Goal: Task Accomplishment & Management: Complete application form

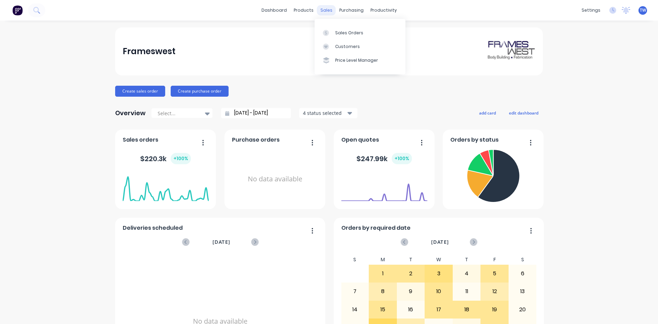
click at [318, 9] on div "sales" at bounding box center [326, 10] width 19 height 10
click at [340, 27] on link "Sales Orders" at bounding box center [359, 33] width 91 height 14
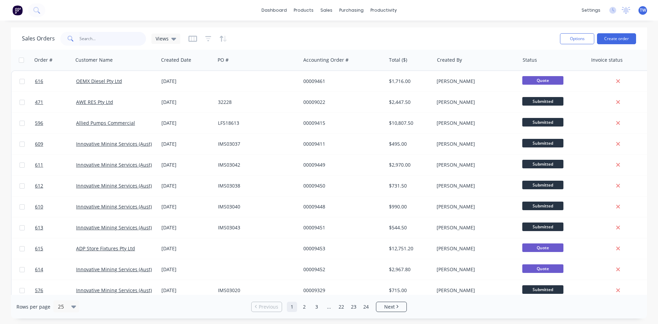
click at [112, 40] on input "text" at bounding box center [112, 39] width 67 height 14
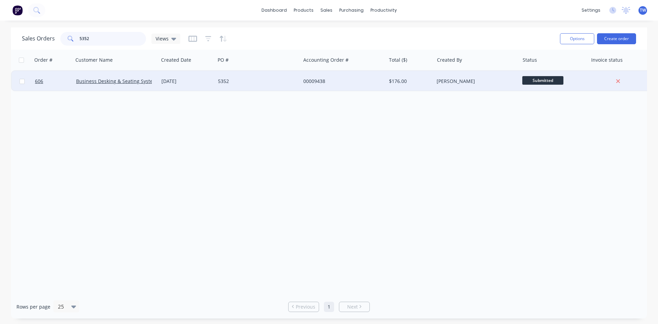
type input "5352"
click at [213, 80] on div "[DATE]" at bounding box center [187, 81] width 57 height 21
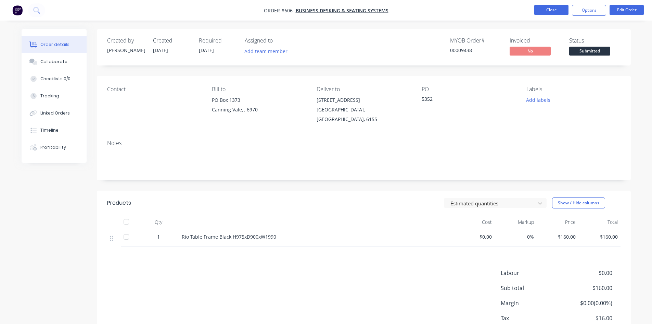
click at [548, 12] on button "Close" at bounding box center [552, 10] width 34 height 10
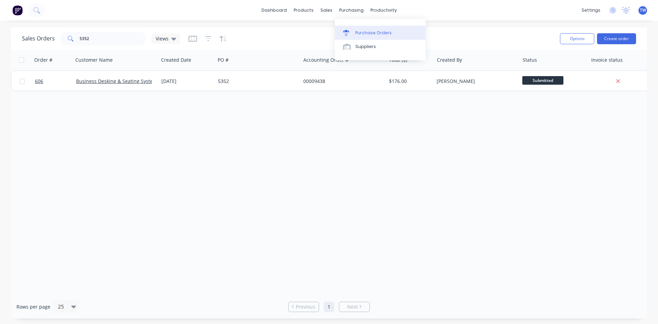
click at [360, 33] on div "Purchase Orders" at bounding box center [373, 33] width 36 height 6
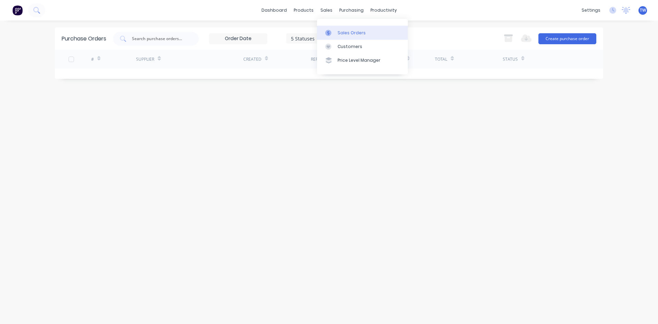
click at [338, 30] on div "Sales Orders" at bounding box center [351, 33] width 28 height 6
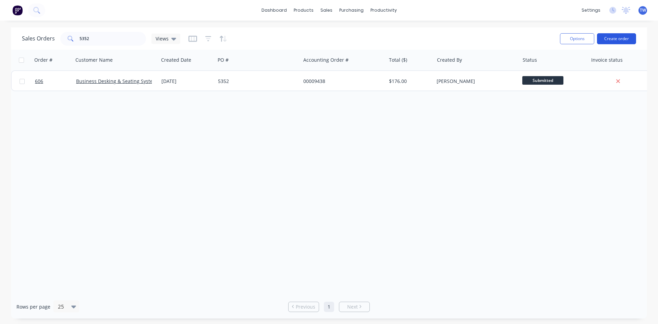
click at [616, 40] on button "Create order" at bounding box center [616, 38] width 39 height 11
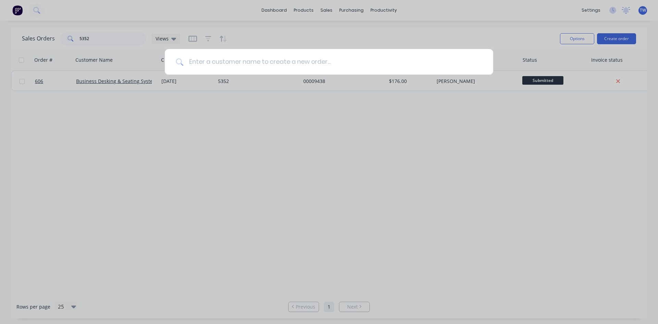
click at [376, 65] on input at bounding box center [332, 62] width 299 height 26
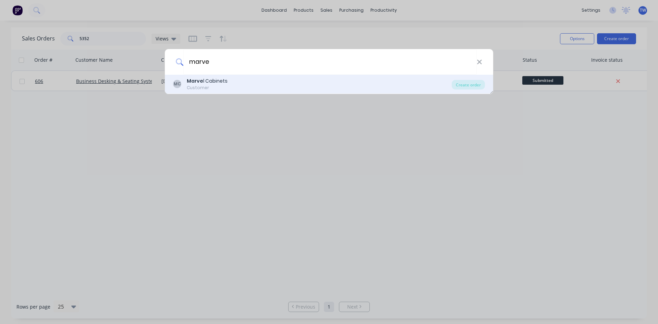
type input "marve"
click at [376, 92] on div "MC Marve l Cabinets Customer Create order" at bounding box center [329, 84] width 328 height 19
click at [205, 88] on div "Customer" at bounding box center [207, 88] width 41 height 6
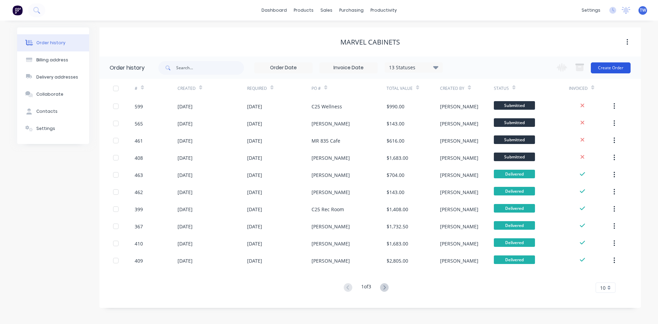
click at [621, 68] on button "Create Order" at bounding box center [610, 67] width 40 height 11
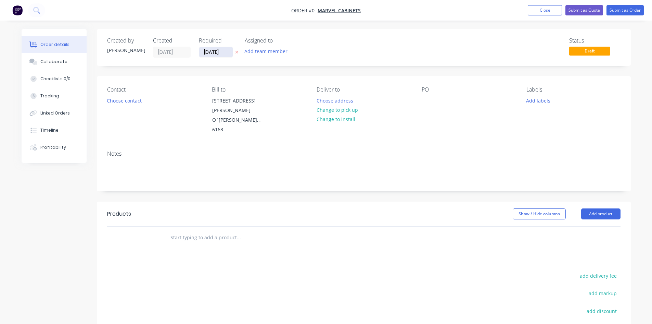
click at [225, 53] on input "[DATE]" at bounding box center [216, 52] width 34 height 10
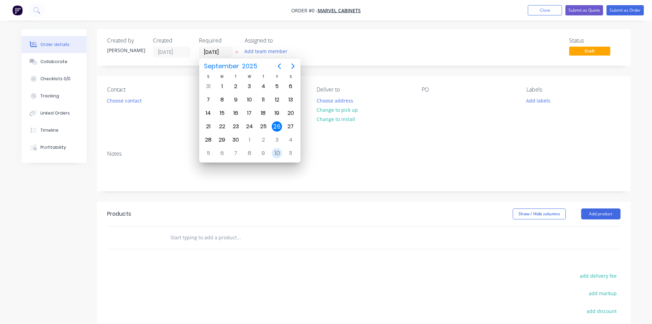
click at [280, 150] on div "10" at bounding box center [277, 153] width 10 height 10
type input "[DATE]"
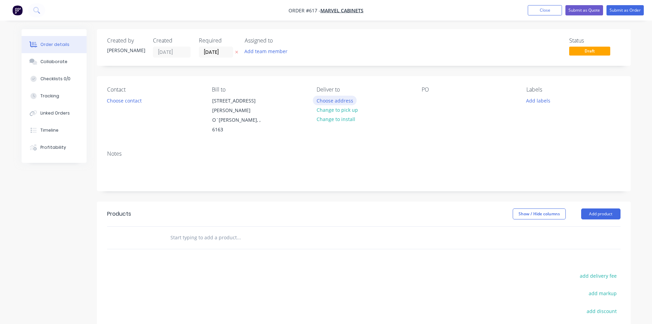
click at [348, 102] on button "Choose address" at bounding box center [335, 100] width 44 height 9
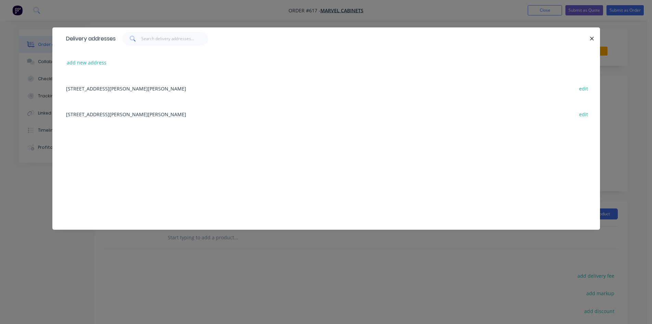
click at [124, 112] on div "[STREET_ADDRESS][PERSON_NAME][PERSON_NAME] edit" at bounding box center [326, 114] width 527 height 26
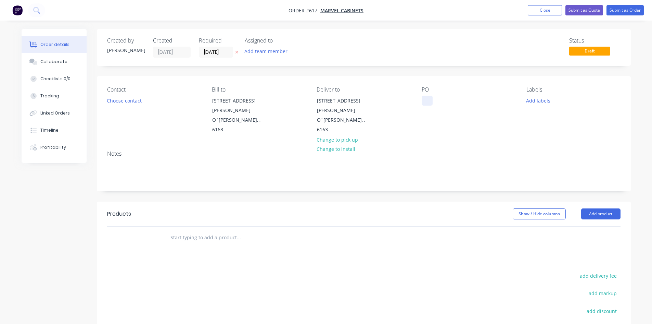
click at [429, 97] on div at bounding box center [427, 101] width 11 height 10
click at [593, 208] on button "Add product" at bounding box center [601, 213] width 39 height 11
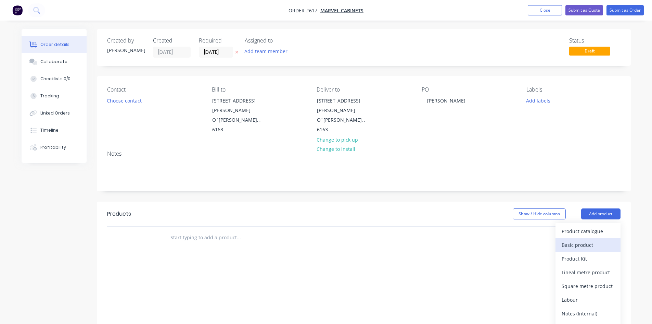
click at [586, 240] on div "Basic product" at bounding box center [588, 245] width 53 height 10
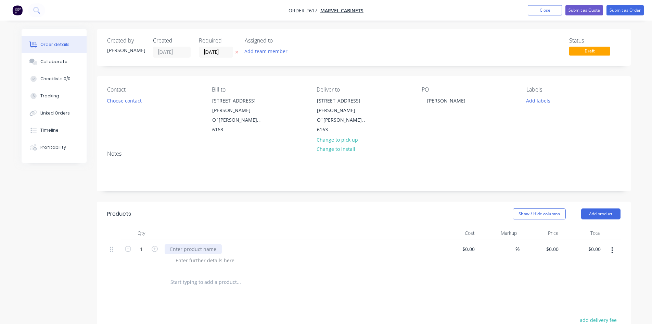
click at [209, 244] on div at bounding box center [193, 249] width 57 height 10
type input "$0.00"
click at [619, 8] on button "Submit as Order" at bounding box center [625, 10] width 37 height 10
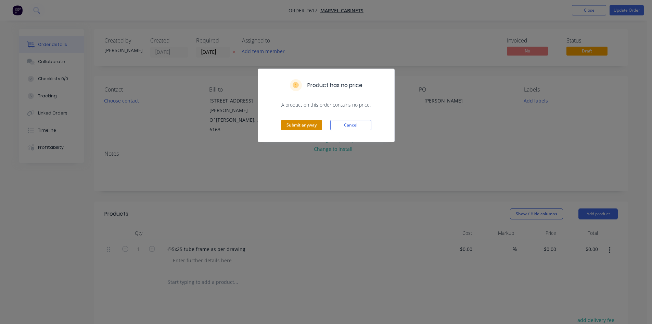
click at [298, 127] on button "Submit anyway" at bounding box center [301, 125] width 41 height 10
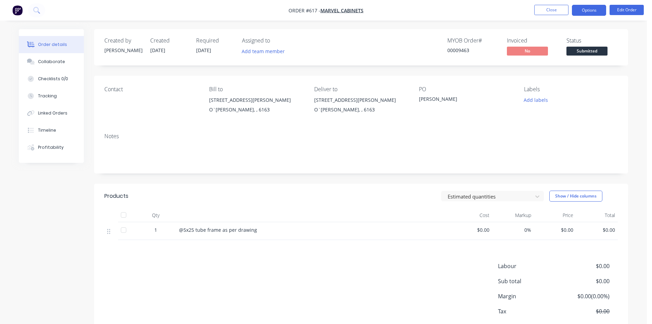
click at [586, 10] on button "Options" at bounding box center [589, 10] width 34 height 11
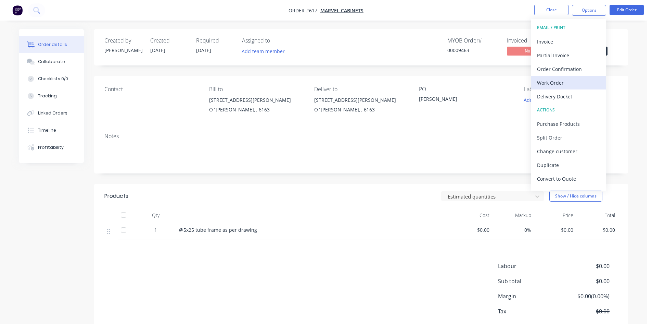
click at [564, 82] on div "Work Order" at bounding box center [568, 83] width 63 height 10
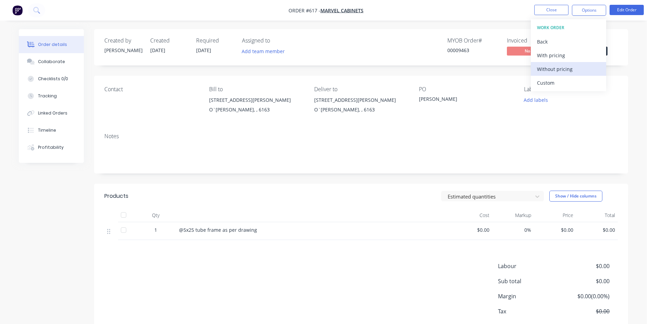
click at [564, 62] on button "Without pricing" at bounding box center [568, 69] width 75 height 14
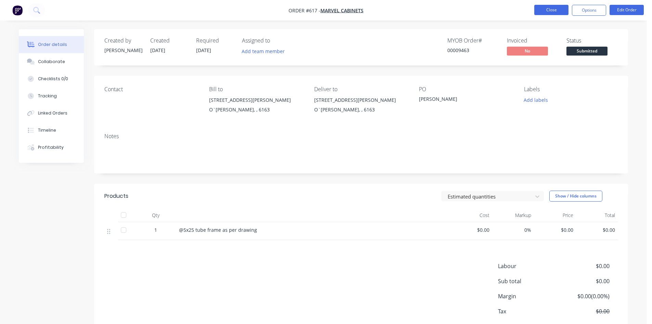
click at [554, 10] on button "Close" at bounding box center [552, 10] width 34 height 10
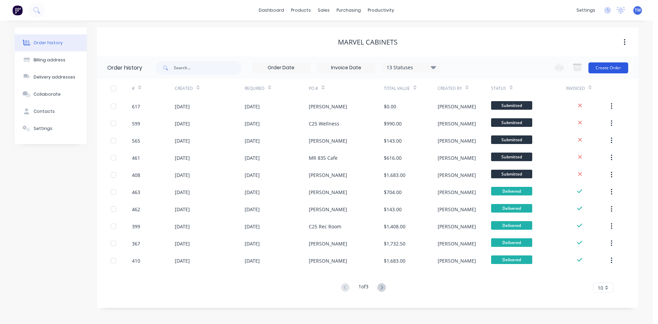
click at [598, 68] on button "Create Order" at bounding box center [608, 67] width 40 height 11
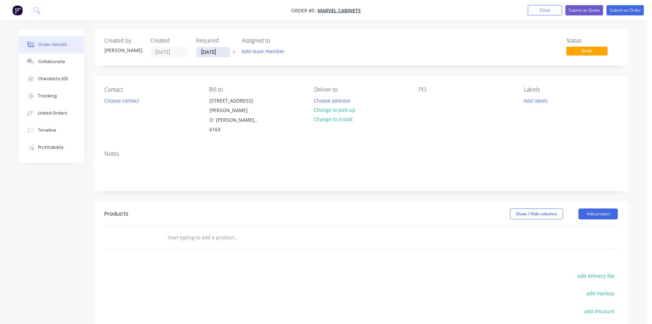
click at [222, 55] on input "[DATE]" at bounding box center [214, 52] width 34 height 10
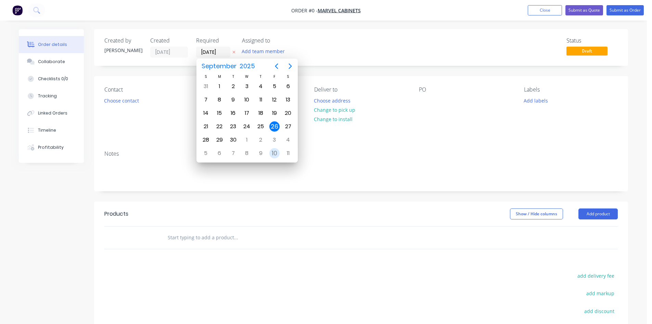
click at [274, 152] on div "10" at bounding box center [275, 153] width 10 height 10
type input "[DATE]"
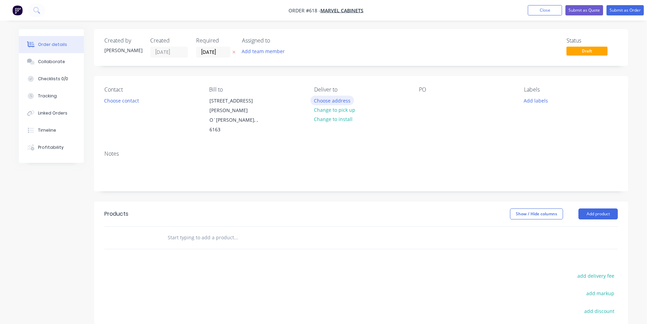
click at [317, 99] on button "Choose address" at bounding box center [333, 100] width 44 height 9
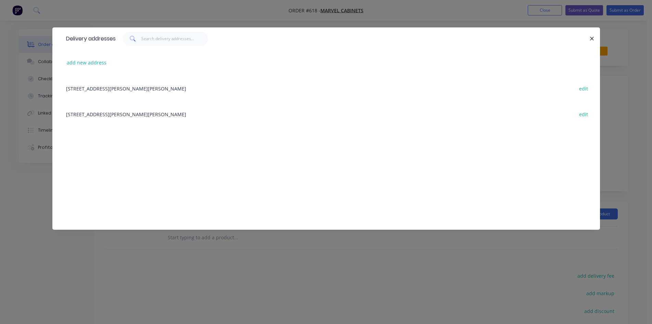
click at [106, 113] on div "[STREET_ADDRESS][PERSON_NAME][PERSON_NAME] edit" at bounding box center [326, 114] width 527 height 26
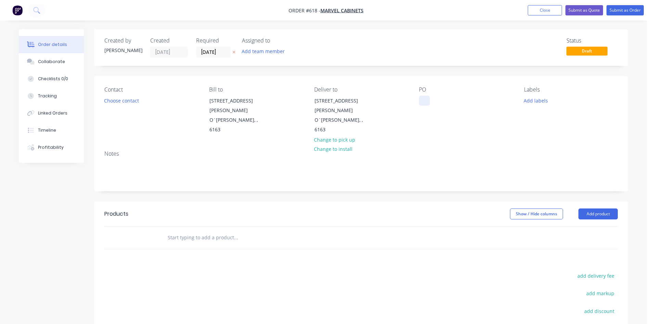
click at [422, 102] on div at bounding box center [424, 101] width 11 height 10
click at [606, 208] on button "Add product" at bounding box center [598, 213] width 39 height 11
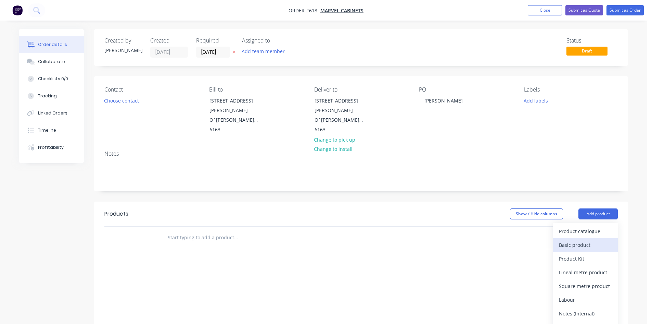
click at [589, 240] on div "Basic product" at bounding box center [585, 245] width 53 height 10
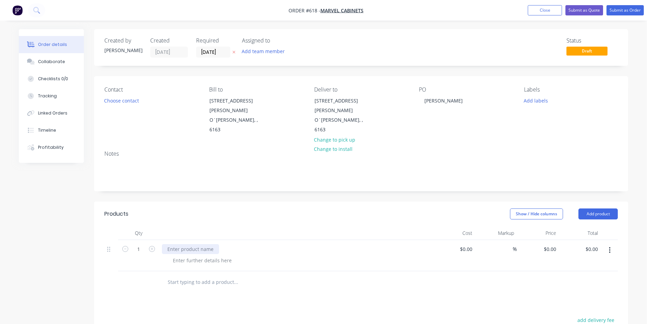
click at [200, 244] on div at bounding box center [190, 249] width 57 height 10
click at [621, 9] on button "Submit as Order" at bounding box center [625, 10] width 37 height 10
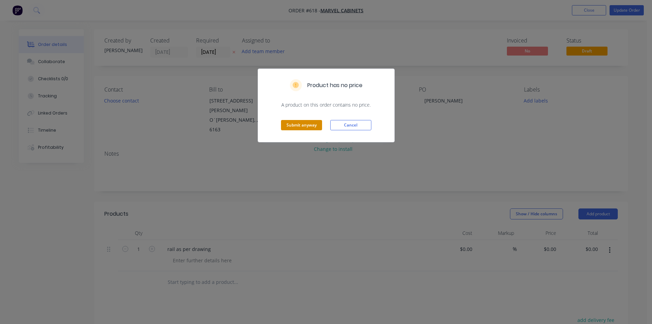
click at [318, 127] on button "Submit anyway" at bounding box center [301, 125] width 41 height 10
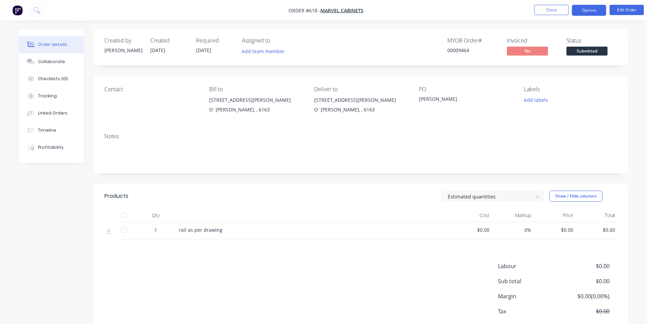
click at [588, 12] on button "Options" at bounding box center [589, 10] width 34 height 11
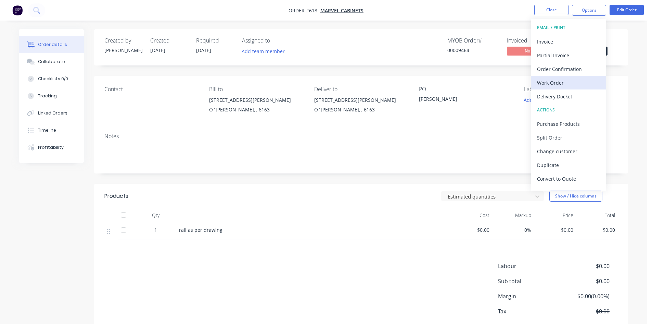
click at [561, 86] on div "Work Order" at bounding box center [568, 83] width 63 height 10
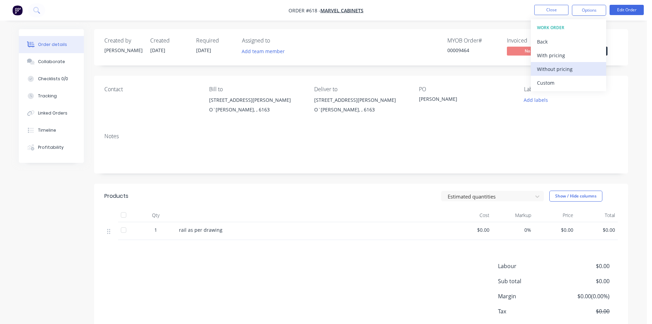
click at [564, 73] on div "Without pricing" at bounding box center [568, 69] width 63 height 10
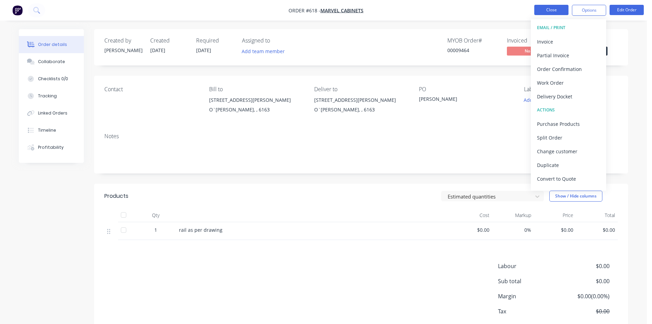
click at [562, 9] on button "Close" at bounding box center [552, 10] width 34 height 10
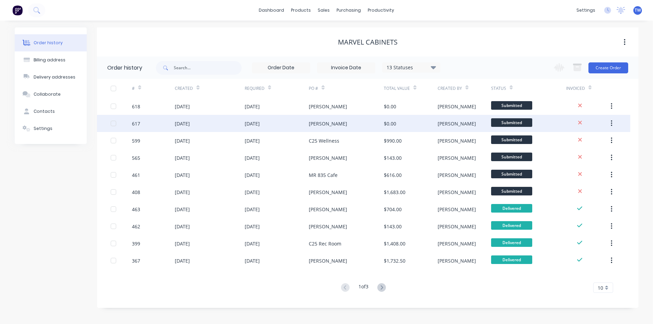
click at [337, 127] on div "[PERSON_NAME]" at bounding box center [346, 123] width 75 height 17
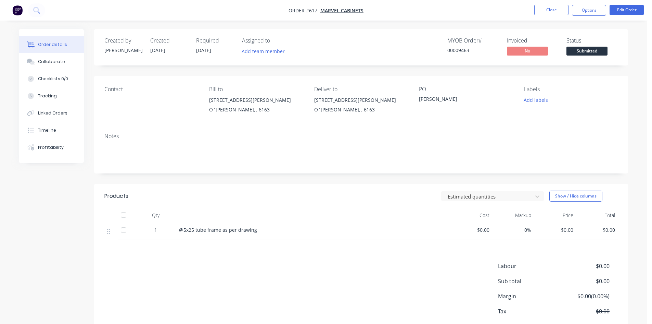
click at [180, 229] on span "@5x25 tube frame as per drawing" at bounding box center [218, 229] width 78 height 7
click at [182, 228] on span "@5x25 tube frame as per drawing" at bounding box center [218, 229] width 78 height 7
click at [184, 229] on span "@5x25 tube frame as per drawing" at bounding box center [218, 229] width 78 height 7
click at [630, 8] on button "Edit Order" at bounding box center [627, 10] width 34 height 10
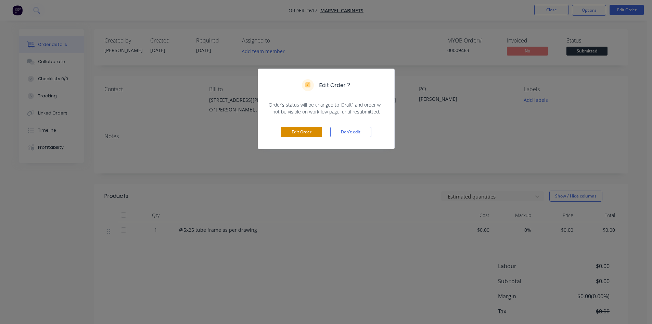
click at [293, 132] on button "Edit Order" at bounding box center [301, 132] width 41 height 10
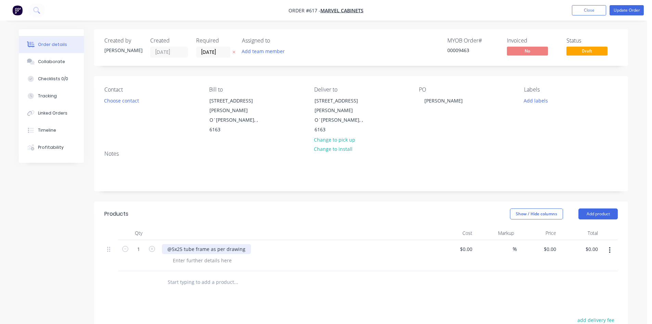
click at [172, 244] on div "@5x25 tube frame as per drawing" at bounding box center [206, 249] width 89 height 10
click at [580, 10] on button "Close" at bounding box center [589, 10] width 34 height 10
